Goal: Register for event/course

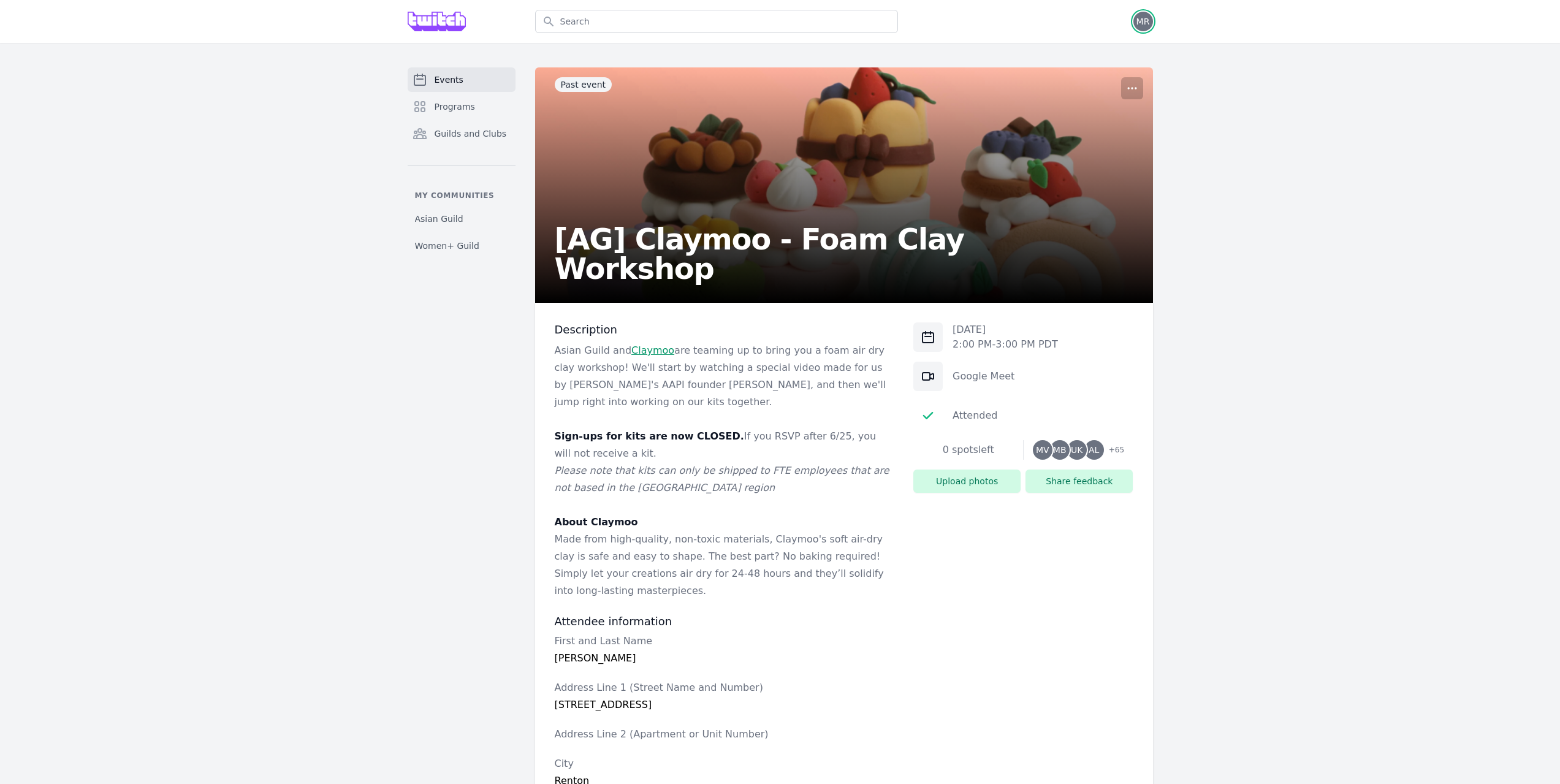
click at [1144, 22] on span "MR" at bounding box center [1143, 21] width 14 height 8
click at [1084, 68] on link "Profile" at bounding box center [1094, 71] width 118 height 22
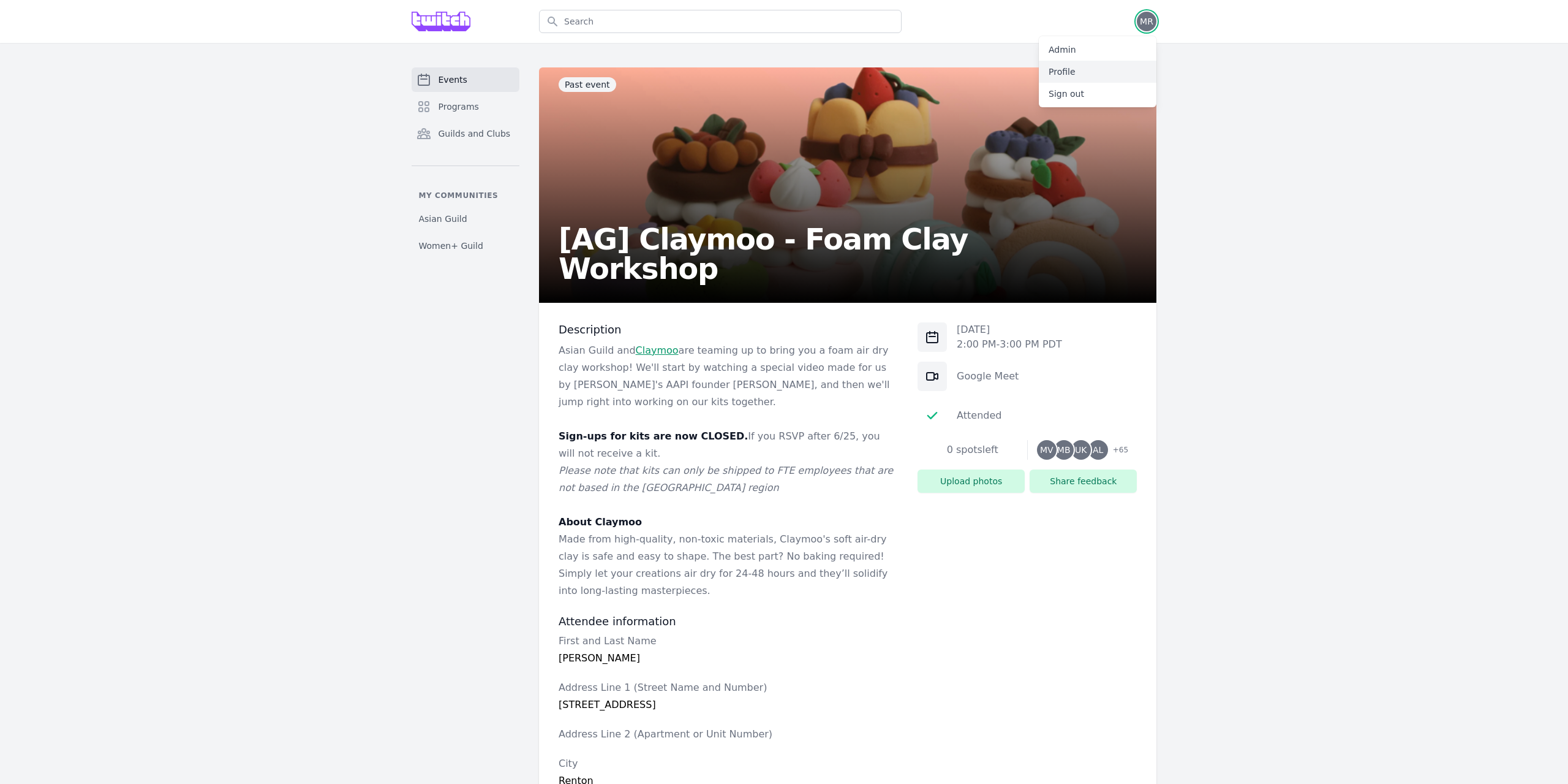
select select "32"
select select "Marketing & Communications"
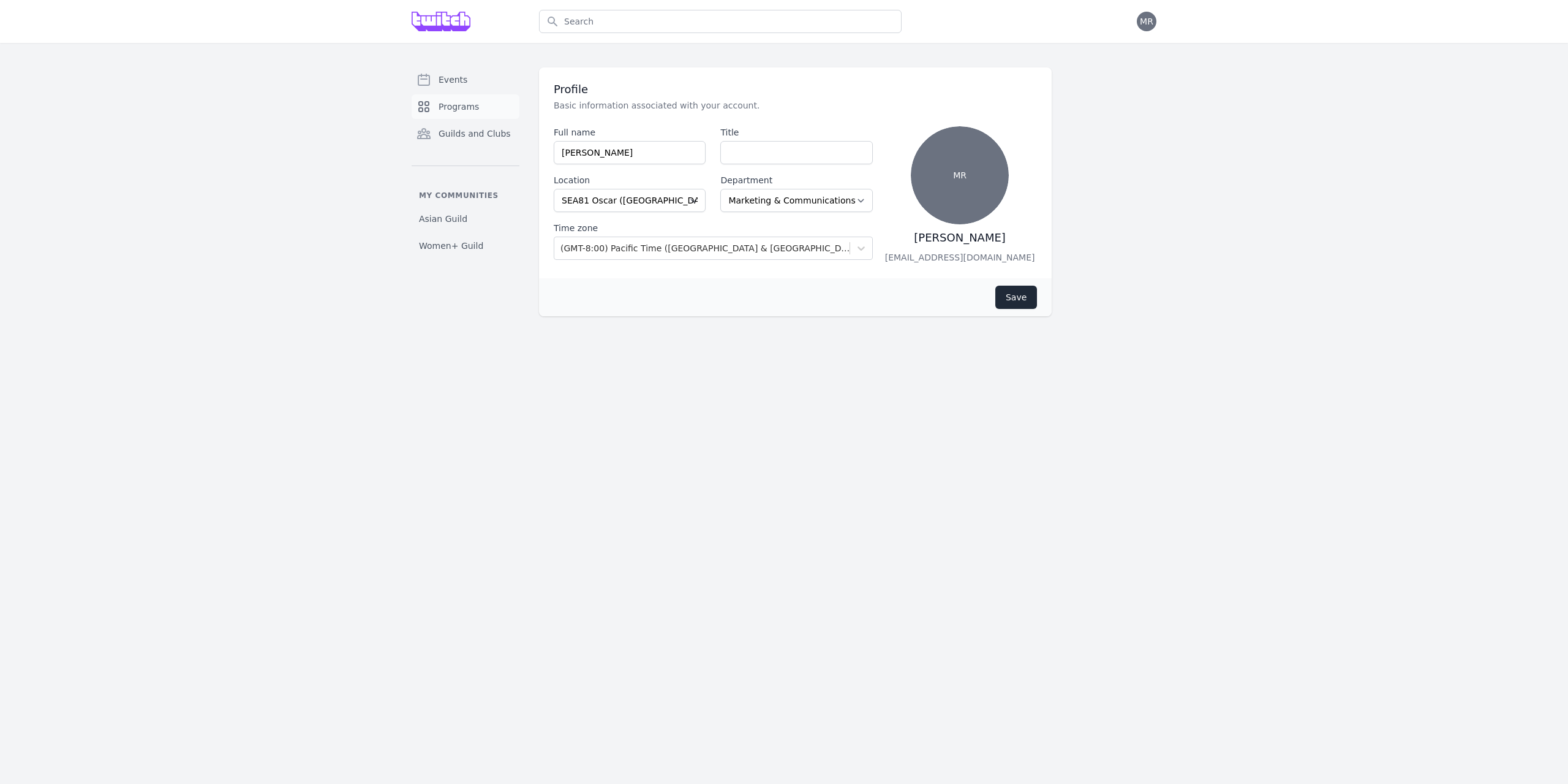
click at [439, 108] on span "Programs" at bounding box center [459, 107] width 41 height 12
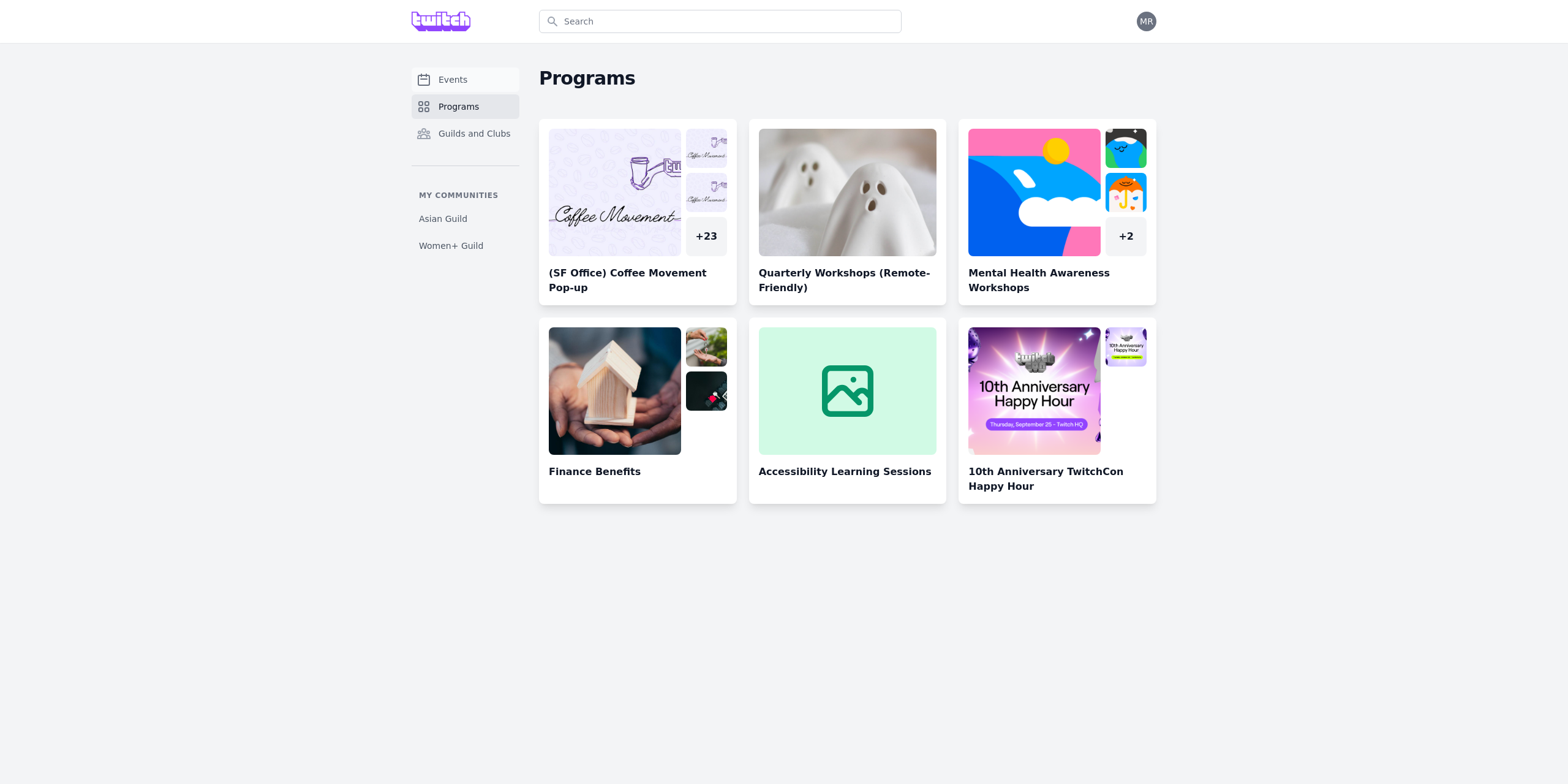
click at [448, 83] on span "Events" at bounding box center [452, 80] width 28 height 12
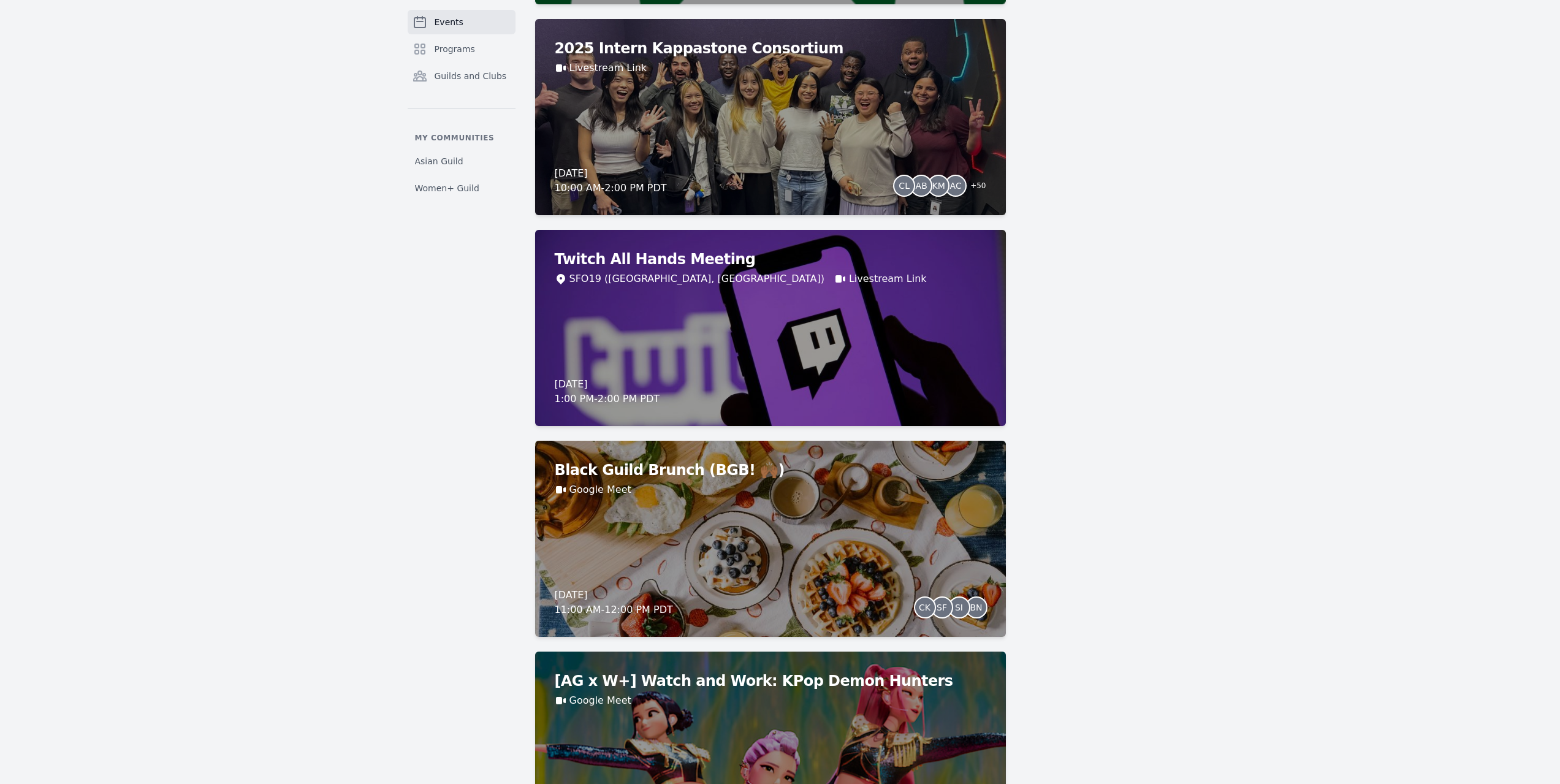
scroll to position [2390, 0]
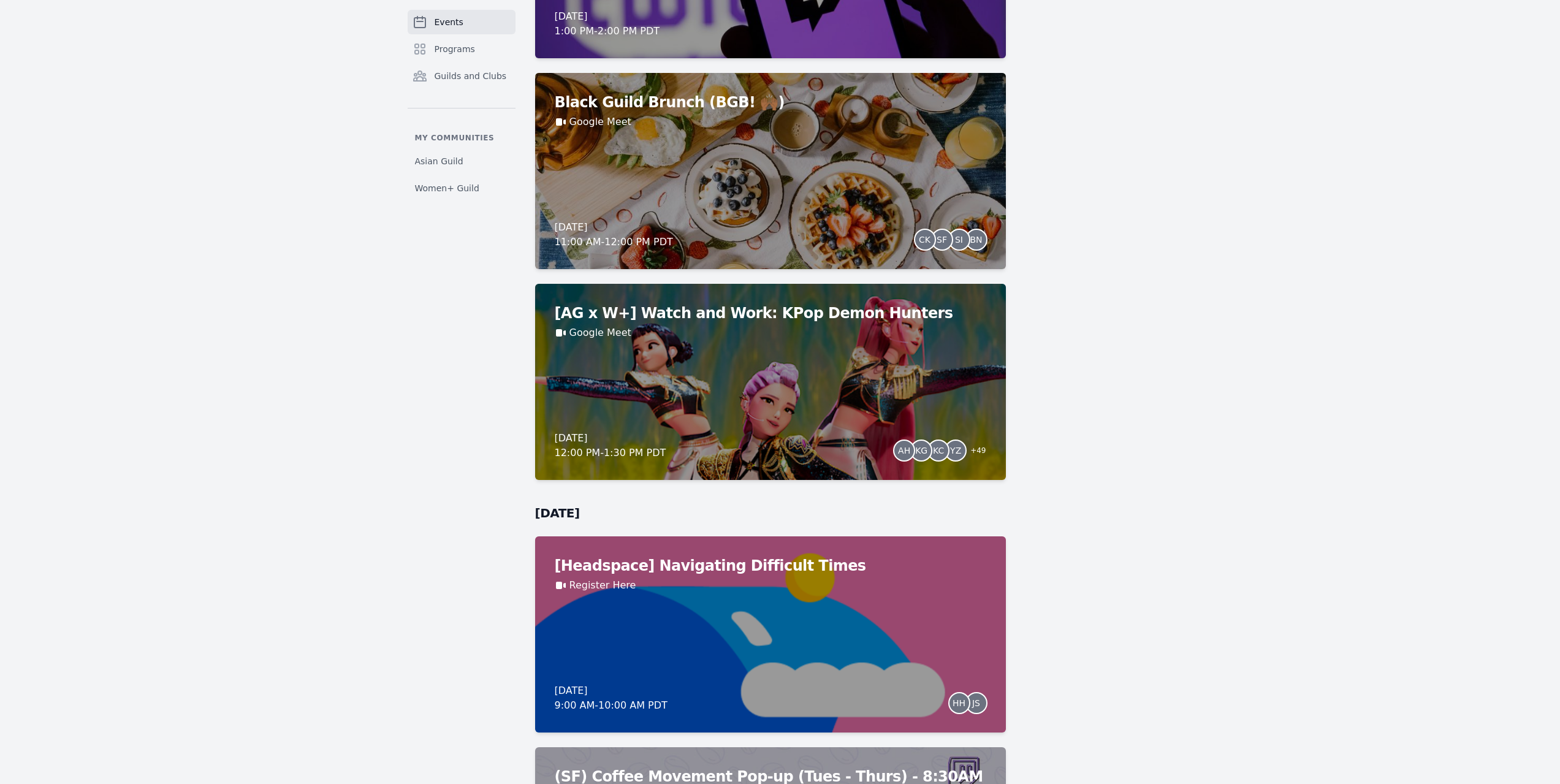
click at [930, 374] on div "[AG x W+] Watch and Work: KPop Demon Hunters Google Meet [DATE] 12:00 PM - 1:30…" at bounding box center [770, 381] width 471 height 196
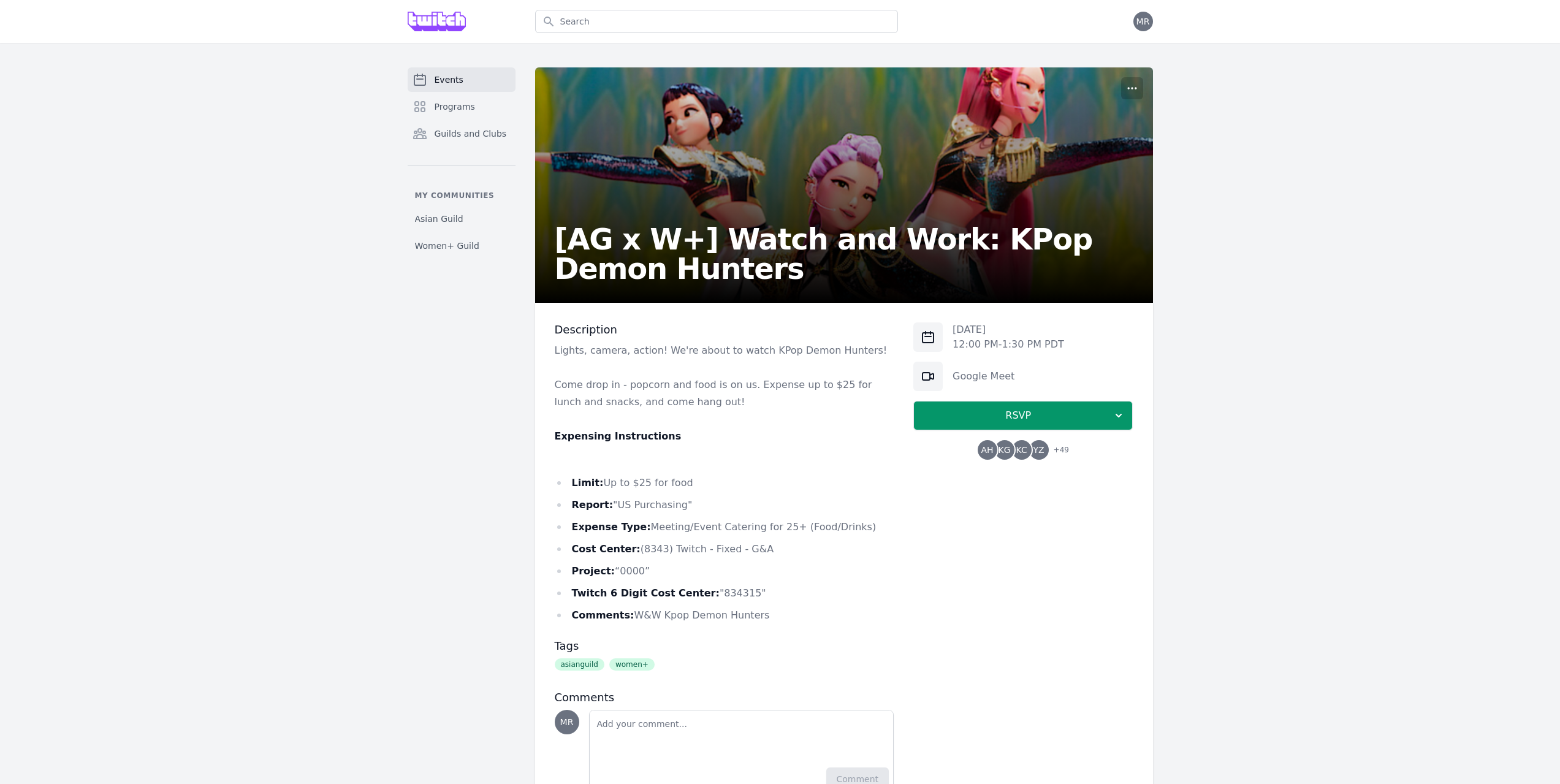
click at [1021, 450] on span "KC" at bounding box center [1022, 450] width 11 height 8
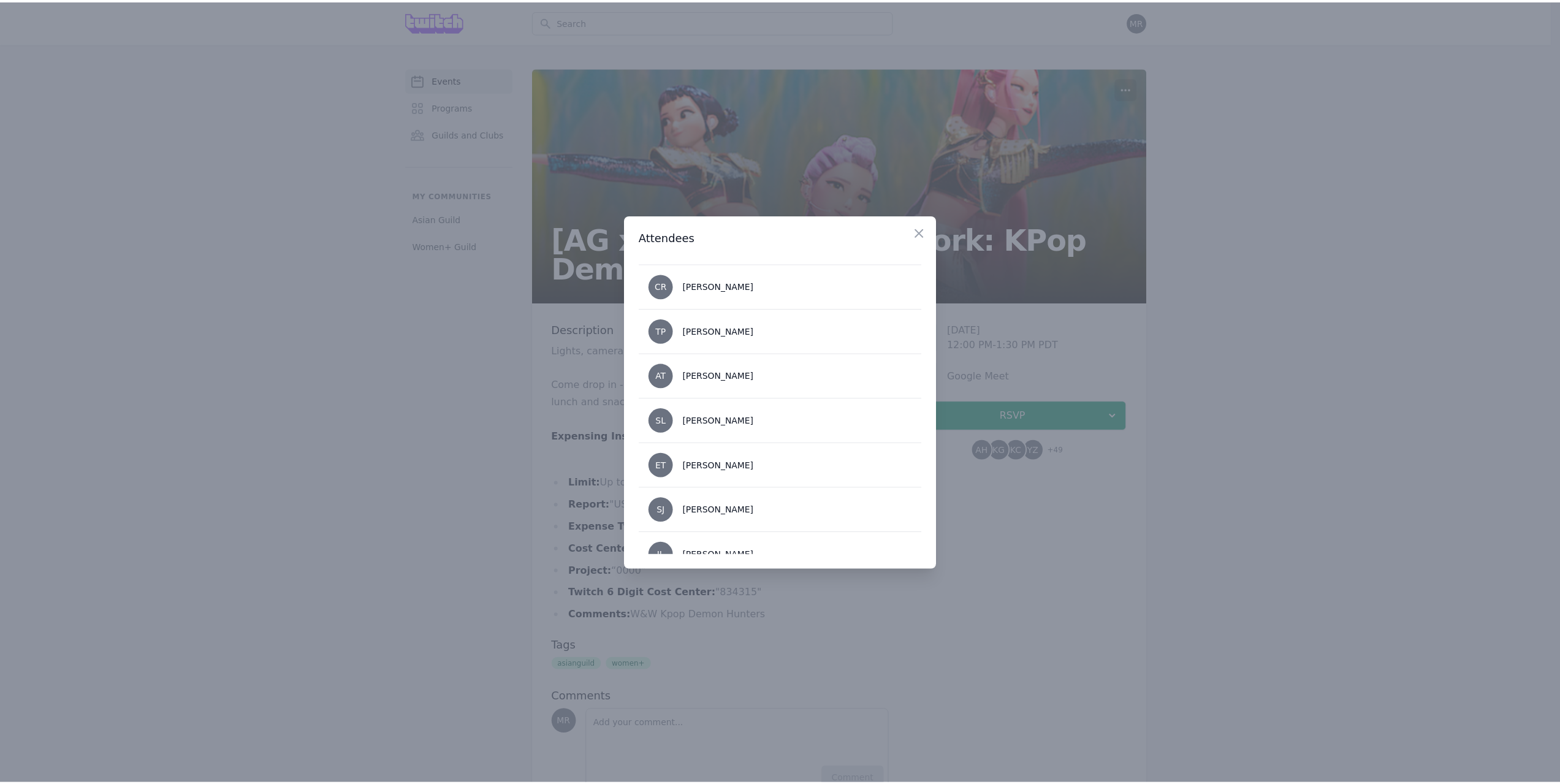
scroll to position [2070, 0]
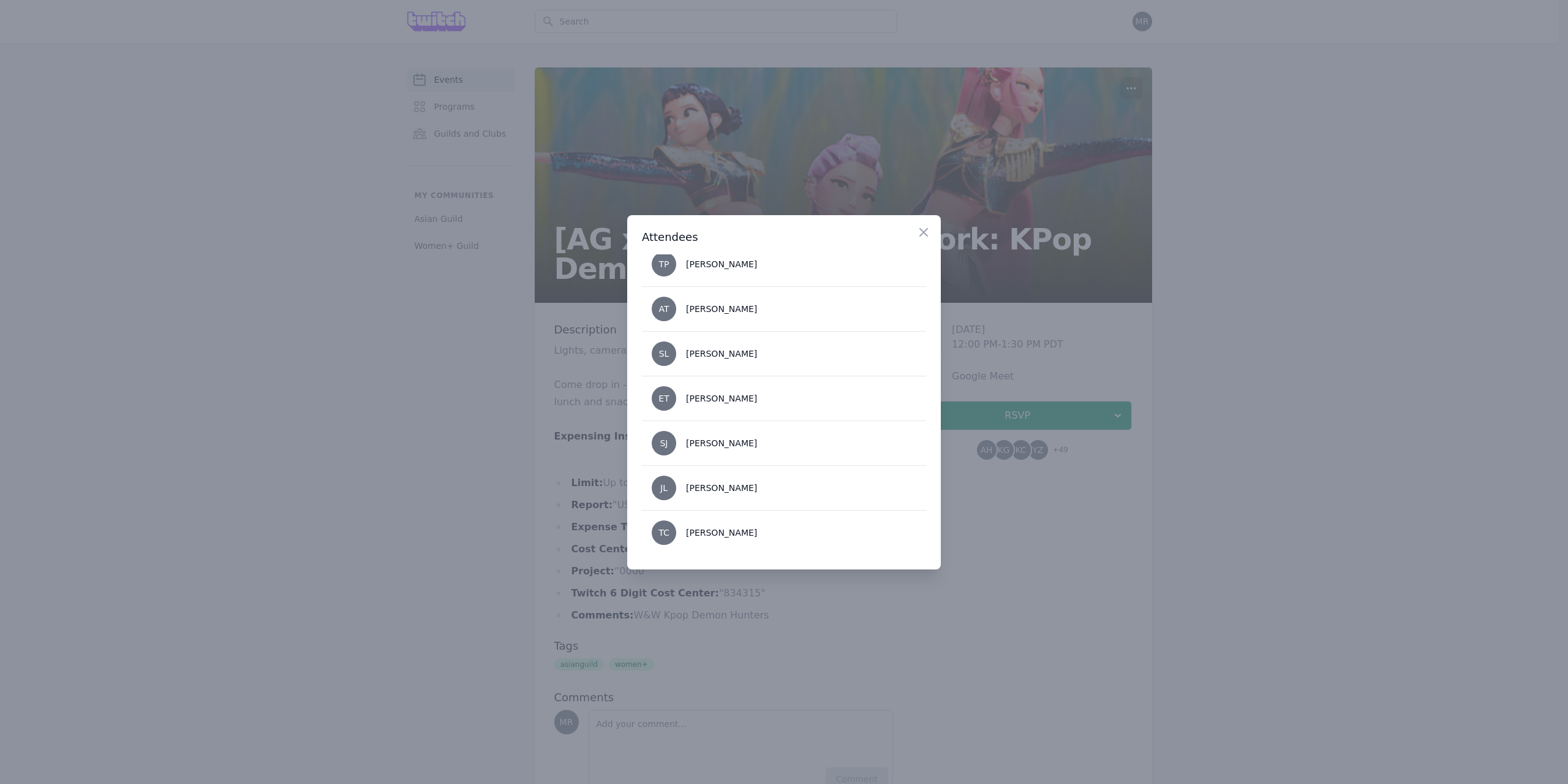
drag, startPoint x: 289, startPoint y: 285, endPoint x: 298, endPoint y: 272, distance: 15.8
click at [289, 285] on div at bounding box center [784, 392] width 1568 height 784
